Goal: Check status

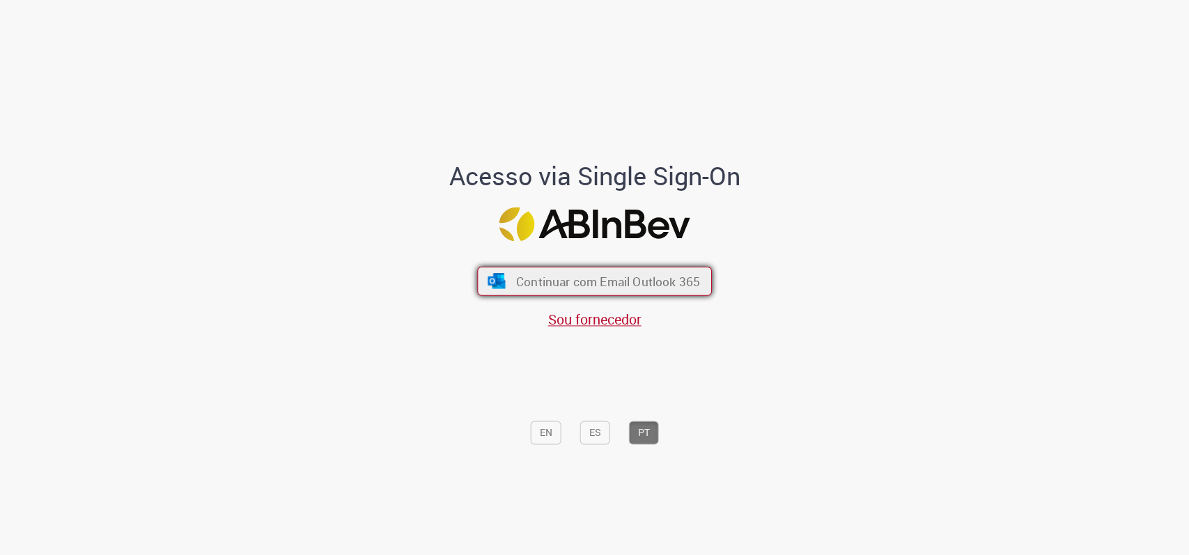
drag, startPoint x: 245, startPoint y: 1, endPoint x: 615, endPoint y: 281, distance: 464.1
click at [615, 281] on span "Continuar com Email Outlook 365" at bounding box center [608, 281] width 184 height 16
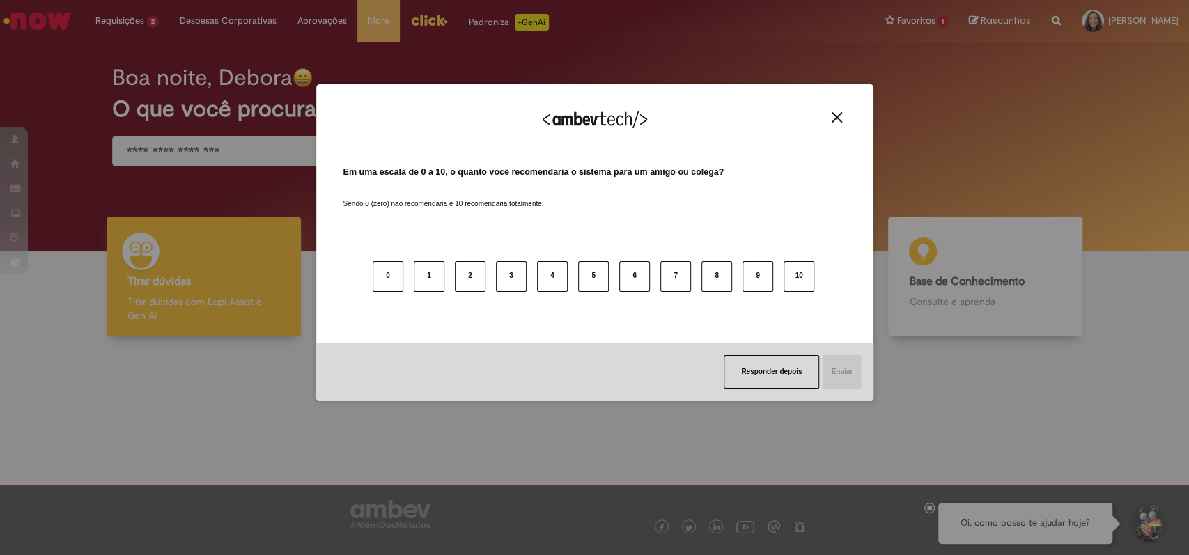
click at [838, 116] on img "Close" at bounding box center [837, 117] width 10 height 10
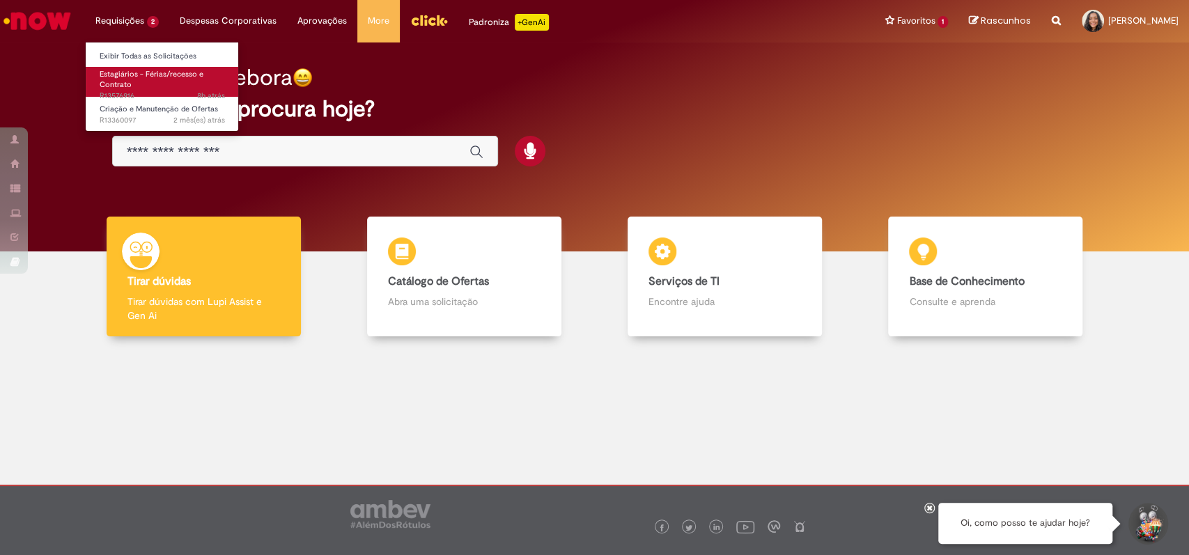
click at [160, 79] on link "Estagiários - Férias/recesso e Contrato 8h atrás 8 horas atrás R13576916" at bounding box center [162, 82] width 153 height 30
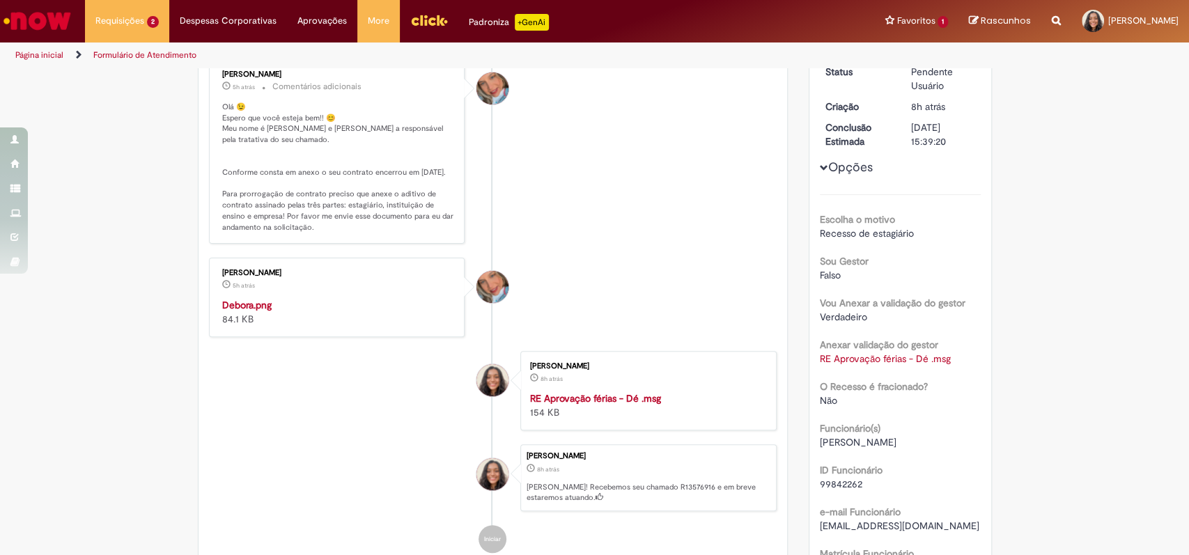
scroll to position [201, 0]
click at [328, 211] on p "Olá 😉 Espero que você esteja bem!! 😊 Meu nome é [PERSON_NAME] e [PERSON_NAME] a…" at bounding box center [338, 166] width 232 height 131
click at [328, 211] on p "Olá 😉 Espero que você esteja bem!! 😊 Meu nome é Jacqueline e serei a responsáve…" at bounding box center [338, 166] width 232 height 131
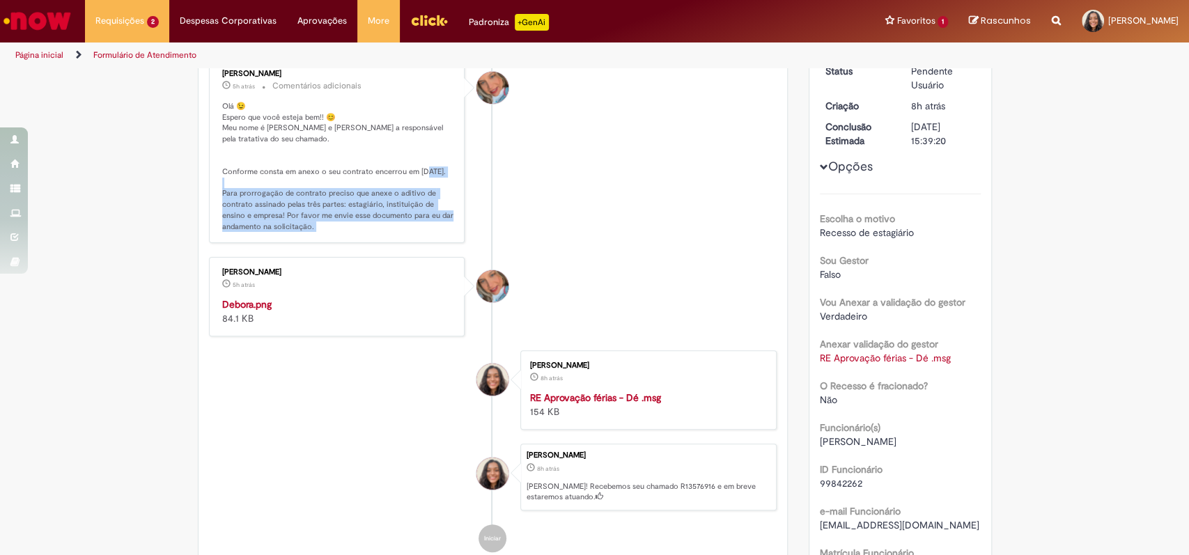
click at [328, 211] on p "Olá 😉 Espero que você esteja bem!! 😊 Meu nome é Jacqueline e serei a responsáve…" at bounding box center [338, 166] width 232 height 131
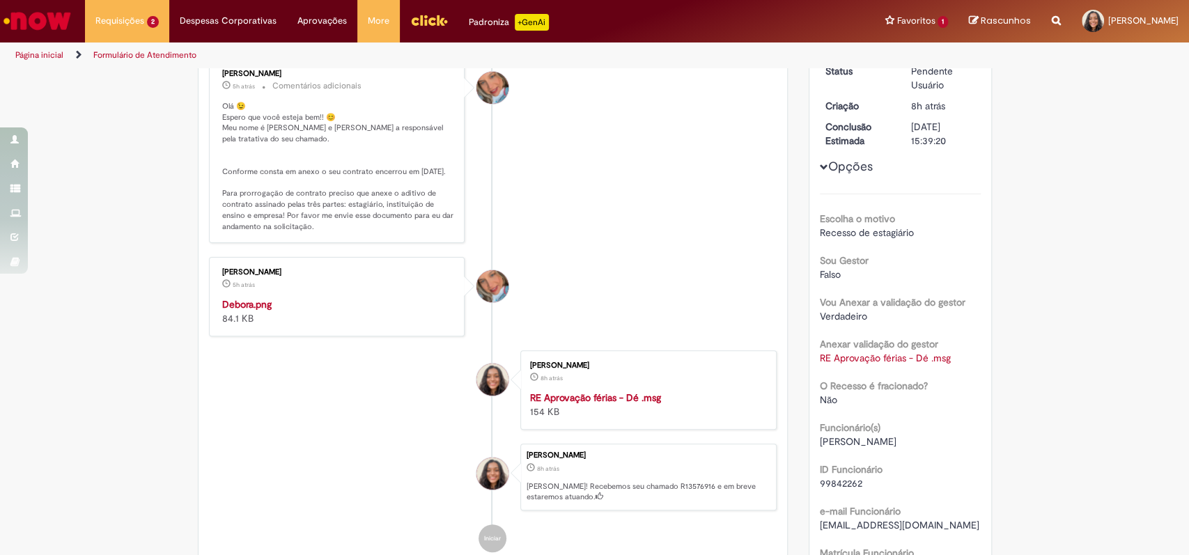
click at [240, 167] on p "Olá 😉 Espero que você esteja bem!! 😊 Meu nome é Jacqueline e serei a responsáve…" at bounding box center [338, 166] width 232 height 131
click at [239, 167] on p "Olá 😉 Espero que você esteja bem!! 😊 Meu nome é Jacqueline e serei a responsáve…" at bounding box center [338, 166] width 232 height 131
click at [286, 215] on p "Olá 😉 Espero que você esteja bem!! 😊 Meu nome é Jacqueline e serei a responsáve…" at bounding box center [338, 166] width 232 height 131
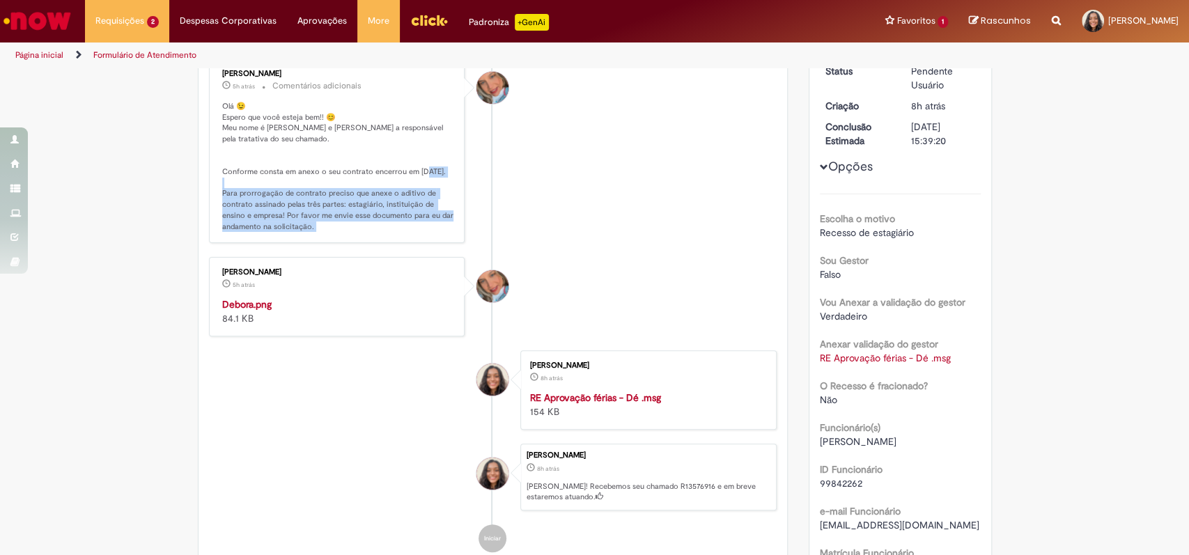
click at [286, 215] on p "Olá 😉 Espero que você esteja bem!! 😊 Meu nome é Jacqueline e serei a responsáve…" at bounding box center [338, 166] width 232 height 131
click at [343, 232] on p "Olá 😉 Espero que você esteja bem!! 😊 Meu nome é Jacqueline e serei a responsáve…" at bounding box center [338, 166] width 232 height 131
drag, startPoint x: 339, startPoint y: 239, endPoint x: 212, endPoint y: 198, distance: 134.0
click at [213, 198] on div "Jacqueline Andrade Galani 5h atrás 5 horas atrás Comentários adicionais Olá 😉 E…" at bounding box center [337, 151] width 248 height 177
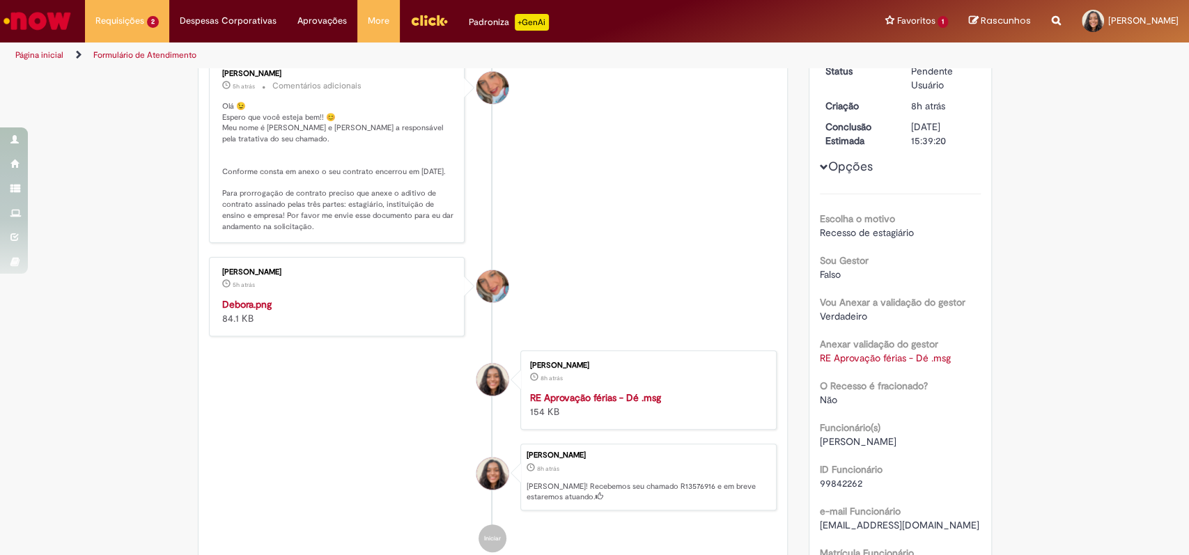
click at [534, 151] on li "Jacqueline Andrade Galani 5h atrás 5 horas atrás Comentários adicionais Olá 😉 E…" at bounding box center [493, 151] width 569 height 185
